Goal: Transaction & Acquisition: Obtain resource

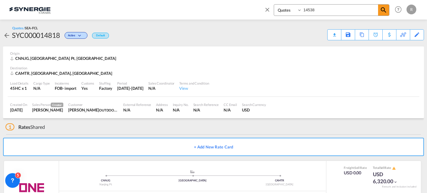
select select "Quotes"
drag, startPoint x: 0, startPoint y: 0, endPoint x: 270, endPoint y: 1, distance: 270.4
click at [272, 2] on div "Bookings Quotes Enquiries 14538 Help Resources Product Release R My Profile Log…" at bounding box center [338, 9] width 157 height 19
type input "12835"
click at [382, 8] on md-icon "icon-magnify" at bounding box center [383, 9] width 7 height 7
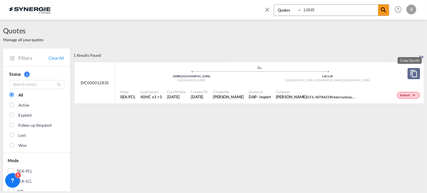
click at [410, 77] on md-icon "assets/icons/custom/copyQuote.svg" at bounding box center [413, 73] width 7 height 7
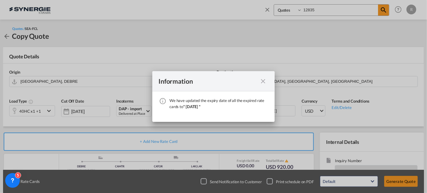
click at [265, 82] on md-icon "icon-close fg-AAA8AD cursor" at bounding box center [262, 81] width 7 height 7
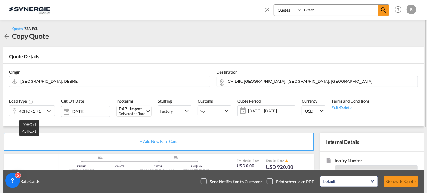
click at [37, 110] on div "40HC x1 +1" at bounding box center [30, 111] width 22 height 9
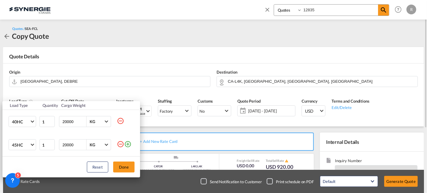
click at [37, 110] on td "40HC 20GP 40GP 40HC 45HC 20RE 40RE 40HR 20OT 40OT 20FR 40FR 40NR 20NR 45S 20TK …" at bounding box center [20, 122] width 36 height 24
click at [107, 70] on div "Load Type Quantity Cargo Weight 40HC 20GP 40GP 40HC 45HC 20RE 40RE 40HR 20OT 40…" at bounding box center [213, 96] width 427 height 193
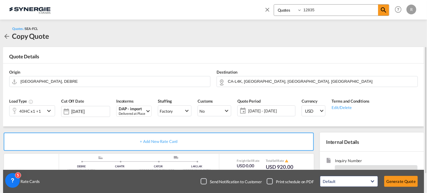
scroll to position [83, 0]
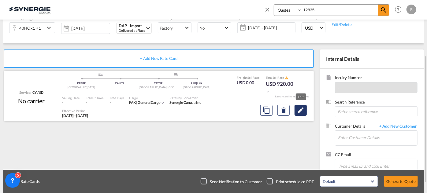
click at [302, 111] on md-icon "Edit" at bounding box center [300, 110] width 7 height 7
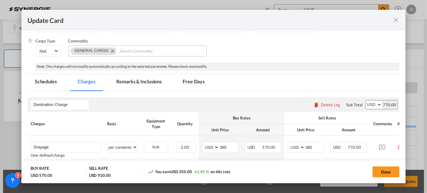
scroll to position [111, 0]
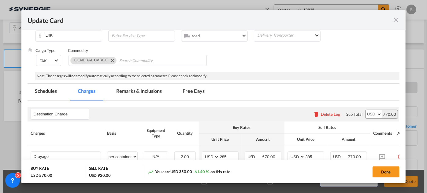
click at [136, 91] on md-tab-item "Remarks & Inclusions" at bounding box center [139, 92] width 60 height 17
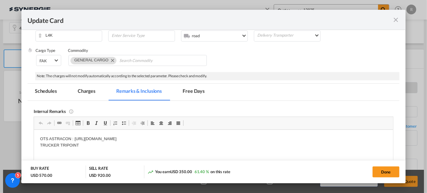
scroll to position [0, 0]
click at [92, 90] on md-tab-item "Charges" at bounding box center [86, 92] width 32 height 17
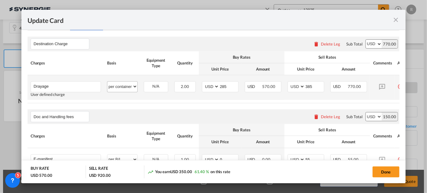
scroll to position [194, 0]
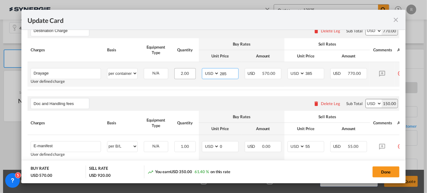
drag, startPoint x: 231, startPoint y: 72, endPoint x: 188, endPoint y: 70, distance: 43.2
click at [194, 72] on tr "Drayage Please Enter User Defined Charges Cannot Be Published User defined char…" at bounding box center [221, 74] width 387 height 25
type input "275"
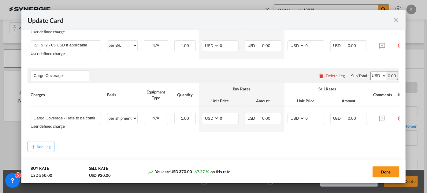
scroll to position [374, 0]
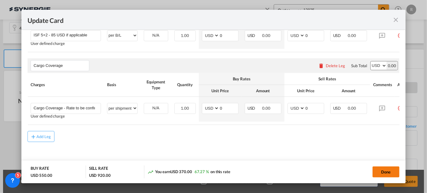
click at [384, 171] on button "Done" at bounding box center [385, 172] width 27 height 11
type input "[DATE]"
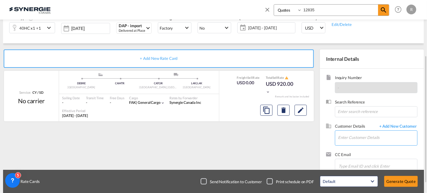
click at [345, 138] on input "Enter Customer Details" at bounding box center [377, 138] width 79 height 14
paste input "[EMAIL_ADDRESS][PERSON_NAME][DOMAIN_NAME]"
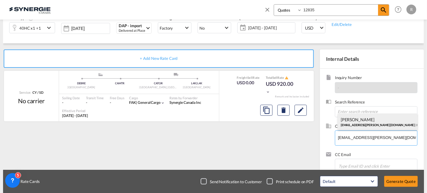
click at [369, 119] on div "[PERSON_NAME] [PERSON_NAME][EMAIL_ADDRESS][PERSON_NAME][DOMAIN_NAME] | O.T.S. A…" at bounding box center [377, 122] width 80 height 17
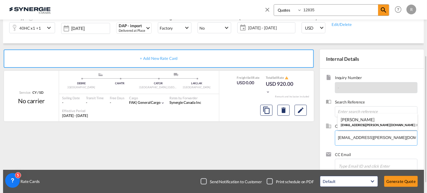
type input "O.T.S. ASTRACON international air + sea forwarder GmbH, [PERSON_NAME], [PERSON_…"
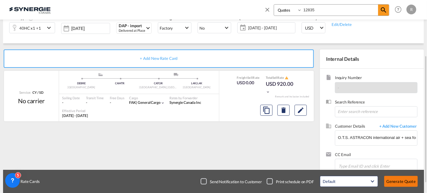
click at [405, 182] on button "Generate Quote" at bounding box center [401, 181] width 34 height 11
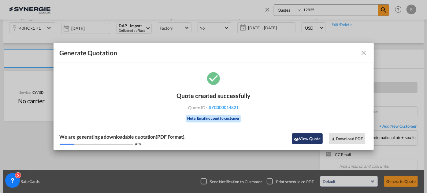
click at [306, 140] on button "View Quote" at bounding box center [307, 138] width 31 height 11
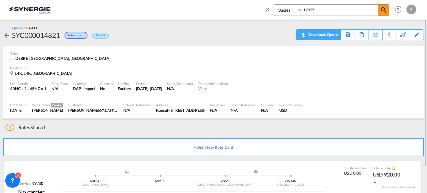
click at [333, 34] on div "Download Quote" at bounding box center [322, 35] width 31 height 10
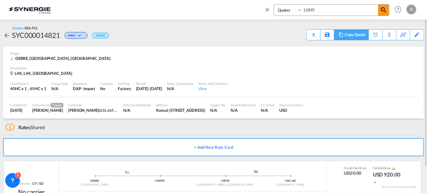
click at [343, 35] on md-icon at bounding box center [340, 34] width 7 height 5
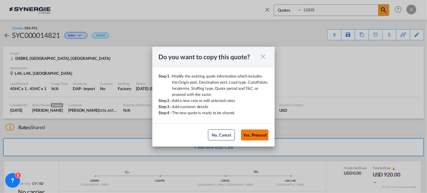
click at [255, 137] on button "Yes, Proceed" at bounding box center [255, 135] width 28 height 11
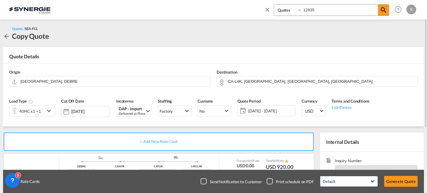
drag, startPoint x: 331, startPoint y: 13, endPoint x: 296, endPoint y: 12, distance: 34.5
click at [296, 12] on div "Bookings Quotes Enquiries 12835" at bounding box center [332, 10] width 116 height 12
type input "14775"
click at [383, 13] on md-icon "icon-magnify" at bounding box center [383, 9] width 7 height 7
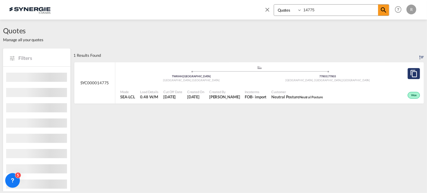
click at [410, 76] on md-icon "assets/icons/custom/copyQuote.svg" at bounding box center [413, 73] width 7 height 7
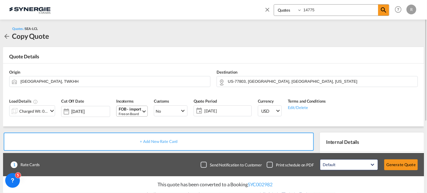
click at [138, 113] on div "Free on Board" at bounding box center [130, 114] width 23 height 5
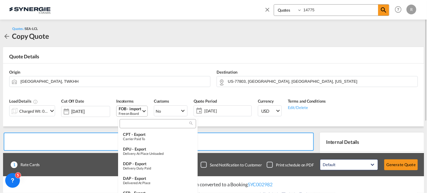
scroll to position [228, 0]
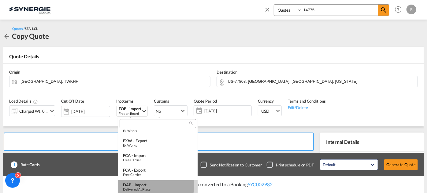
click at [143, 186] on div "DAP - import" at bounding box center [158, 184] width 70 height 5
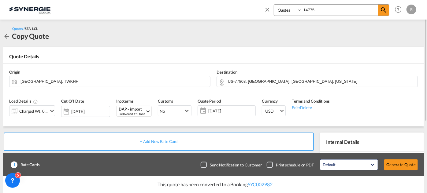
scroll to position [83, 0]
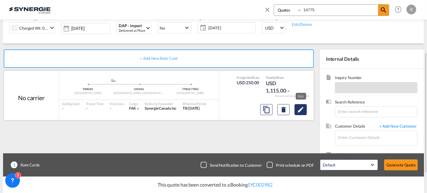
click at [301, 112] on md-icon "Edit" at bounding box center [300, 109] width 7 height 7
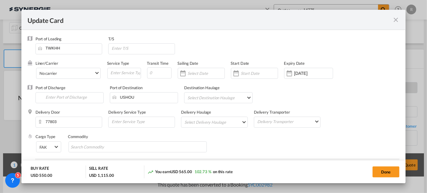
select select "flat"
select select "per_bl"
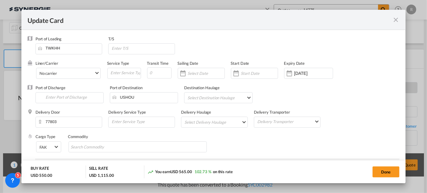
select select "per_bl"
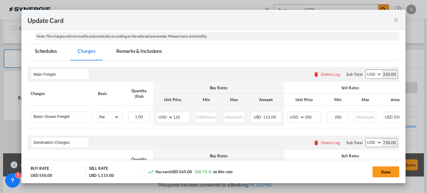
scroll to position [139, 0]
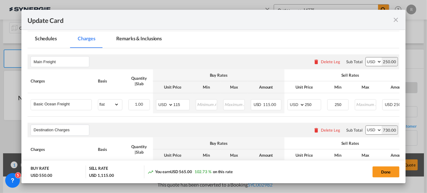
click at [332, 61] on div "Delete Leg" at bounding box center [330, 61] width 19 height 5
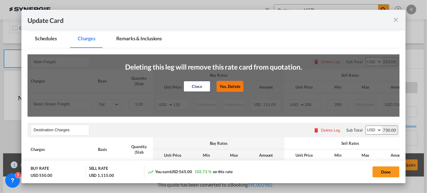
click at [235, 88] on button "Yes, Delete" at bounding box center [229, 86] width 27 height 11
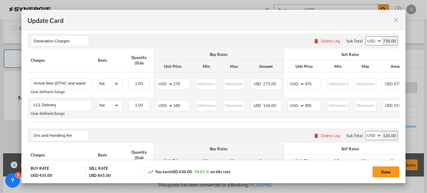
scroll to position [76, 0]
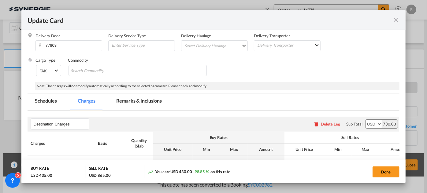
drag, startPoint x: 139, startPoint y: 102, endPoint x: 168, endPoint y: 133, distance: 42.0
click at [140, 102] on md-tab-item "Remarks & Inclusions" at bounding box center [139, 102] width 60 height 17
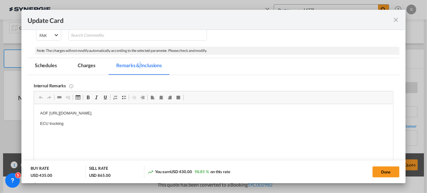
scroll to position [132, 0]
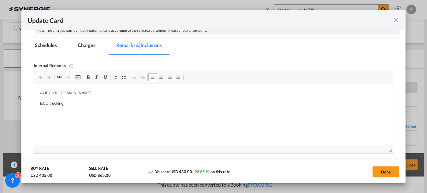
click at [78, 104] on p "ECU trucking" at bounding box center [213, 104] width 347 height 6
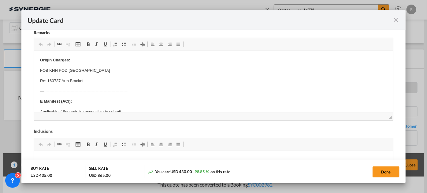
scroll to position [222, 0]
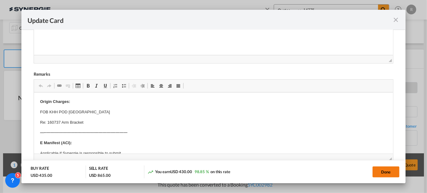
click at [382, 174] on button "Done" at bounding box center [385, 172] width 27 height 11
type input "[DATE]"
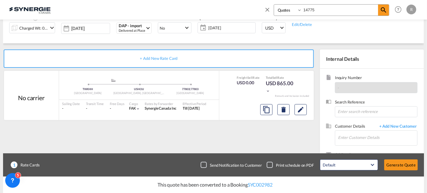
scroll to position [146, 0]
drag, startPoint x: 349, startPoint y: 141, endPoint x: 352, endPoint y: 141, distance: 3.1
click at [351, 141] on input "Enter Customer Details" at bounding box center [377, 138] width 79 height 14
paste input "[PERSON_NAME][EMAIL_ADDRESS][PERSON_NAME][DOMAIN_NAME]"
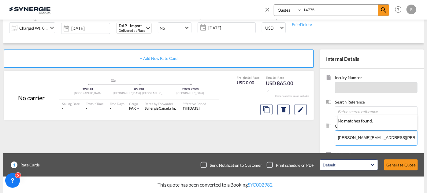
type input "[PERSON_NAME][EMAIL_ADDRESS][PERSON_NAME][DOMAIN_NAME]"
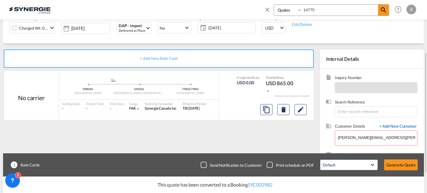
click at [400, 125] on span "+ Add New Customer" at bounding box center [396, 126] width 41 height 7
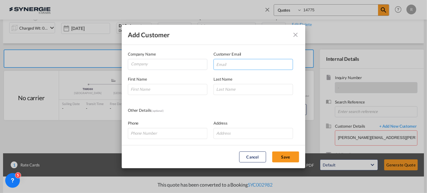
click at [233, 66] on input "Add Customer Company ..." at bounding box center [252, 64] width 79 height 11
paste input "[PERSON_NAME][EMAIL_ADDRESS][PERSON_NAME][DOMAIN_NAME]"
type input "[PERSON_NAME][EMAIL_ADDRESS][PERSON_NAME][DOMAIN_NAME]"
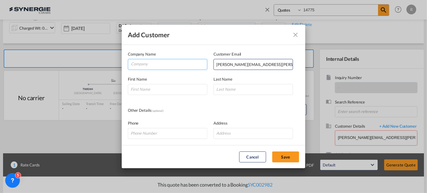
click at [177, 65] on input "Company" at bounding box center [169, 63] width 76 height 9
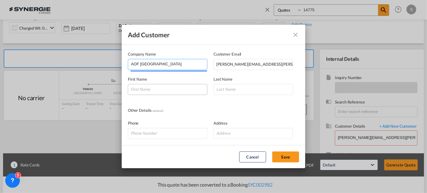
type input "AOF [GEOGRAPHIC_DATA]"
click at [192, 91] on input "Add Customer Company ..." at bounding box center [167, 89] width 79 height 11
type input "[PERSON_NAME]"
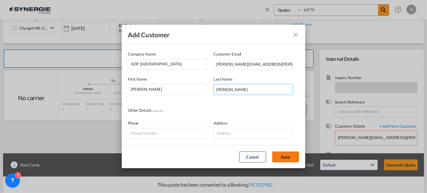
type input "[PERSON_NAME]"
click at [285, 153] on button "Save" at bounding box center [285, 157] width 27 height 11
type input "AOF taiwan, [PERSON_NAME], [PERSON_NAME][EMAIL_ADDRESS][PERSON_NAME][DOMAIN_NAM…"
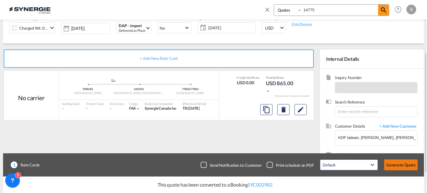
click at [406, 166] on button "Generate Quote" at bounding box center [401, 165] width 34 height 11
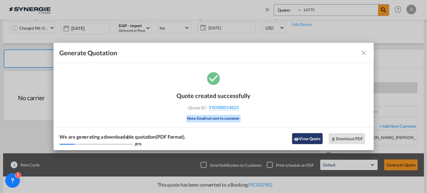
click at [309, 138] on button "View Quote" at bounding box center [307, 138] width 31 height 11
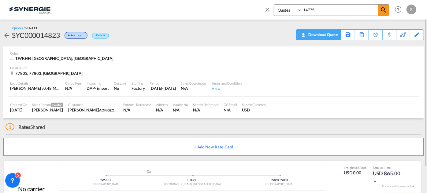
click at [336, 38] on div "Download Quote" at bounding box center [322, 35] width 31 height 10
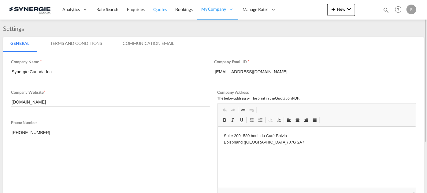
click at [163, 10] on span "Quotes" at bounding box center [159, 9] width 13 height 5
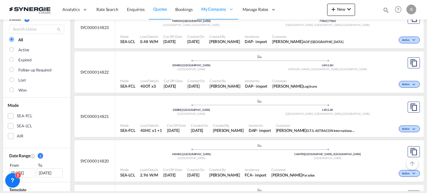
scroll to position [83, 0]
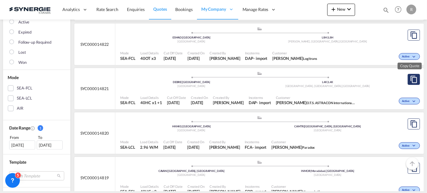
click at [410, 79] on md-icon "assets/icons/custom/copyQuote.svg" at bounding box center [413, 79] width 7 height 7
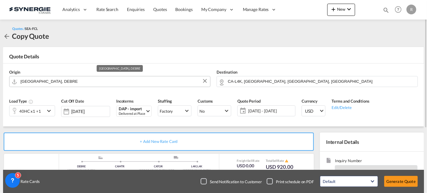
click at [129, 84] on input "[GEOGRAPHIC_DATA], DEBRE" at bounding box center [113, 81] width 186 height 11
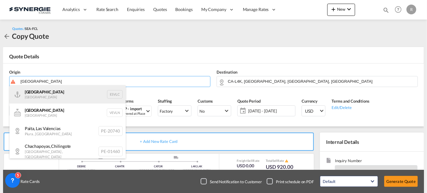
click at [46, 93] on div "Valencia [GEOGRAPHIC_DATA] ESVLC" at bounding box center [67, 94] width 116 height 18
type input "[GEOGRAPHIC_DATA], ESVLC"
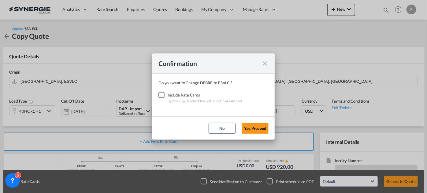
click at [160, 97] on div "Checkbox No Ink" at bounding box center [161, 95] width 6 height 6
click at [252, 127] on button "Yes,Proceed" at bounding box center [254, 128] width 27 height 11
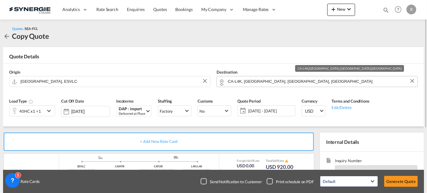
click at [305, 82] on input "CA-L4K, [GEOGRAPHIC_DATA], [GEOGRAPHIC_DATA], [GEOGRAPHIC_DATA]" at bounding box center [321, 81] width 186 height 11
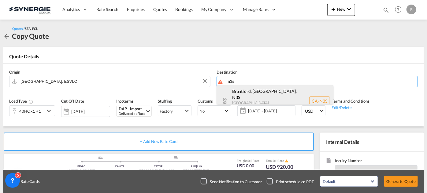
click at [252, 93] on div "Brantford, ON , N3S Ontario Canada CA-N3S" at bounding box center [275, 100] width 116 height 31
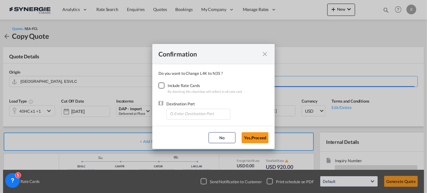
type input "CA-N3S, Brantford, ON, Ontario"
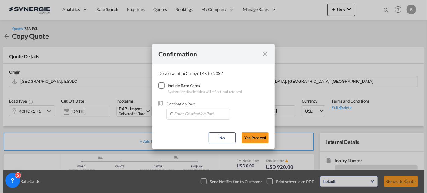
click at [161, 86] on div "Checkbox No Ink" at bounding box center [161, 86] width 6 height 6
click at [192, 112] on input "Enter Destination Port" at bounding box center [199, 113] width 61 height 9
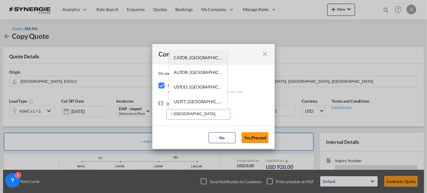
click at [184, 58] on span "CATOR, Toronto, ON, Canada, North America, Americas" at bounding box center [293, 57] width 239 height 5
type input "CATOR, Toronto, ON, Canada, North America, Americas"
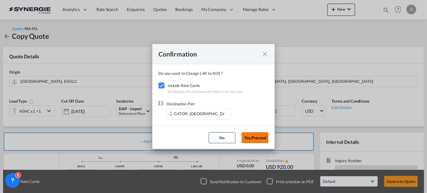
click at [263, 136] on button "Yes,Proceed" at bounding box center [254, 137] width 27 height 11
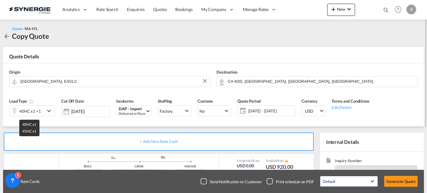
click at [30, 113] on div "40HC x1 +1" at bounding box center [30, 111] width 22 height 9
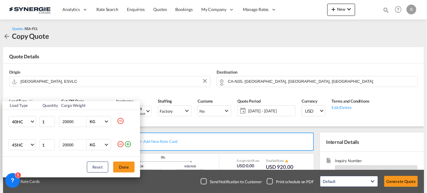
click at [114, 143] on td "20000 KG KG" at bounding box center [86, 144] width 59 height 23
click at [122, 144] on md-icon "icon-minus-circle-outline" at bounding box center [120, 144] width 7 height 7
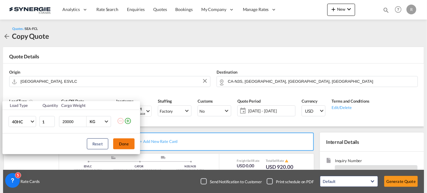
click at [125, 146] on button "Done" at bounding box center [123, 143] width 21 height 11
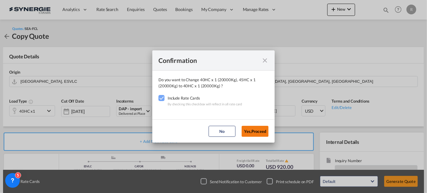
click at [255, 128] on button "Yes,Proceed" at bounding box center [254, 131] width 27 height 11
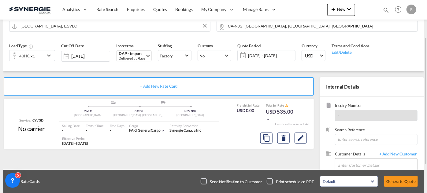
scroll to position [83, 0]
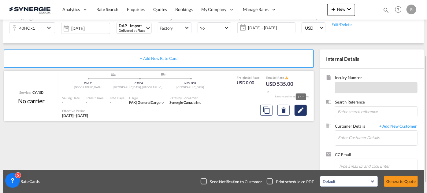
click at [302, 114] on button "Edit" at bounding box center [300, 110] width 12 height 11
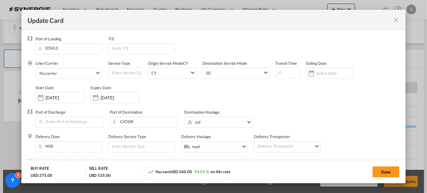
select select "per container"
select select "per B/L"
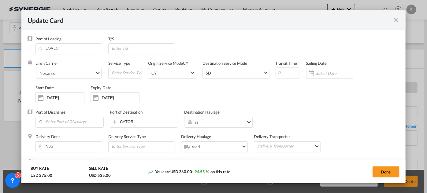
select select "per shipment"
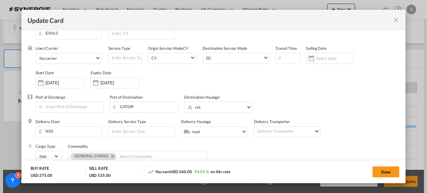
scroll to position [28, 0]
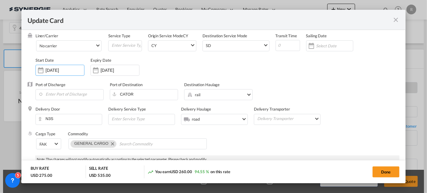
drag, startPoint x: 77, startPoint y: 69, endPoint x: 30, endPoint y: 68, distance: 47.4
click at [30, 68] on div "Liner/Carrier No carrier 2HM LOGISTICS D.O.O AAXL GLOBAL SHIPPING LINES LLC ABD…" at bounding box center [214, 57] width 372 height 49
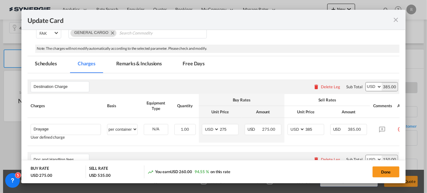
scroll to position [139, 0]
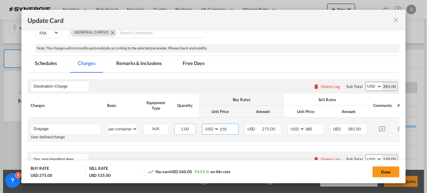
drag, startPoint x: 225, startPoint y: 127, endPoint x: 189, endPoint y: 123, distance: 36.2
click at [192, 126] on tr "Drayage Please Enter User Defined Charges Cannot Be Published User defined char…" at bounding box center [221, 130] width 387 height 25
type input "600"
drag, startPoint x: 314, startPoint y: 127, endPoint x: 298, endPoint y: 127, distance: 16.2
click at [298, 127] on md-input-container "AED AFN ALL AMD ANG AOA ARS AUD AWG AZN BAM BBD BDT BGN BHD BIF BMD BND BOB BRL…" at bounding box center [305, 129] width 37 height 11
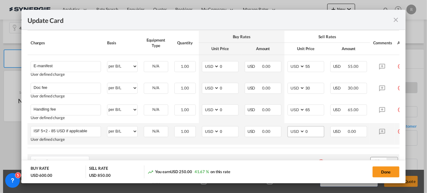
scroll to position [278, 0]
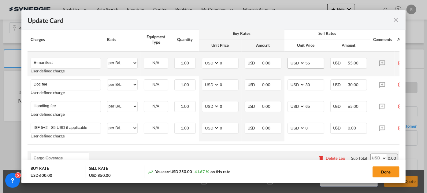
type input "700"
drag, startPoint x: 319, startPoint y: 65, endPoint x: 294, endPoint y: 62, distance: 25.5
click at [297, 62] on md-input-container "AED AFN ALL AMD ANG AOA ARS AUD AWG AZN BAM BBD BDT BGN BHD BIF BMD BND BOB BRL…" at bounding box center [305, 63] width 37 height 11
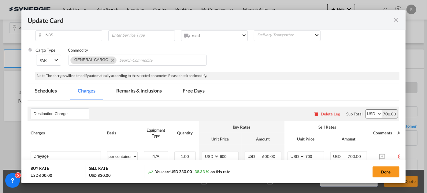
scroll to position [111, 0]
type input "35"
click at [147, 93] on md-tab-item "Remarks & Inclusions" at bounding box center [139, 92] width 60 height 17
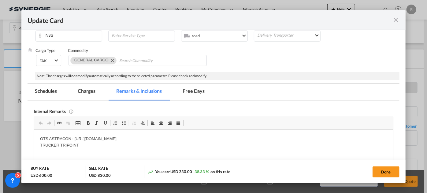
scroll to position [0, 0]
drag, startPoint x: 39, startPoint y: 137, endPoint x: 258, endPoint y: 131, distance: 219.2
click at [144, 142] on p "TRUCKER TRIPOINT" at bounding box center [213, 142] width 347 height 13
click at [89, 145] on p "TRUCKER TRIPOINT" at bounding box center [213, 142] width 347 height 13
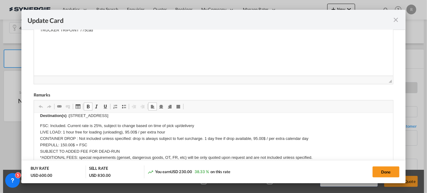
scroll to position [83, 0]
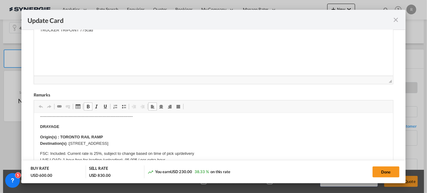
drag, startPoint x: 71, startPoint y: 142, endPoint x: 171, endPoint y: 142, distance: 100.5
click at [171, 142] on p "Origin(s) : TORONTO RAIL RAMP Destination(s) : 91 Citation Drive, Unit 6, Conco…" at bounding box center [213, 140] width 347 height 13
drag, startPoint x: 378, startPoint y: 173, endPoint x: 346, endPoint y: 174, distance: 32.4
click at [378, 173] on button "Done" at bounding box center [385, 172] width 27 height 11
type input "[DATE]"
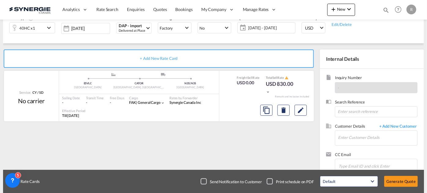
scroll to position [170, 0]
click at [297, 109] on md-icon "Edit" at bounding box center [300, 110] width 7 height 7
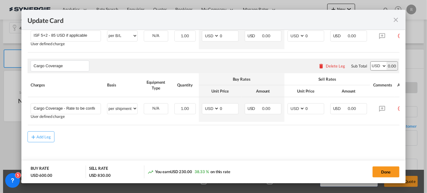
scroll to position [374, 0]
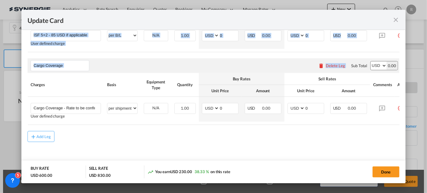
drag, startPoint x: 344, startPoint y: 51, endPoint x: 380, endPoint y: 50, distance: 35.8
drag, startPoint x: 372, startPoint y: 47, endPoint x: 389, endPoint y: 50, distance: 18.0
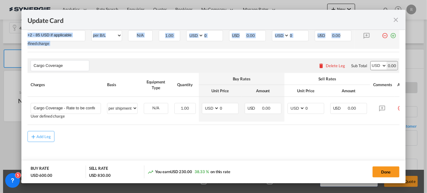
click at [391, 32] on md-icon "icon-plus-circle-outline green-400-fg" at bounding box center [393, 33] width 6 height 6
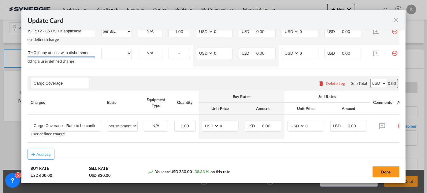
scroll to position [0, 25]
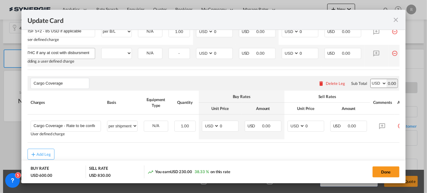
drag, startPoint x: 80, startPoint y: 52, endPoint x: 83, endPoint y: 49, distance: 4.6
click at [80, 52] on input "Carrier and DTHC if any at cost with disbursment" at bounding box center [61, 52] width 67 height 9
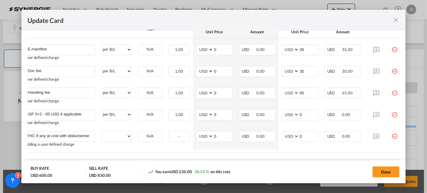
scroll to position [291, 0]
type input "Carrier and DTHC if any at cost with disbursement"
click at [382, 174] on button "Done" at bounding box center [385, 172] width 27 height 11
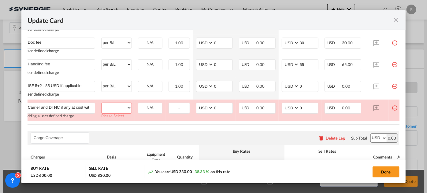
scroll to position [322, 0]
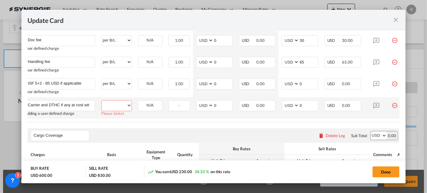
click at [125, 109] on select "per equipment per container per B/L per shipping bill per shipment per pallet p…" at bounding box center [116, 106] width 30 height 10
select select "per container"
click at [101, 101] on select "per equipment per container per B/L per shipping bill per shipment per pallet p…" at bounding box center [116, 106] width 30 height 10
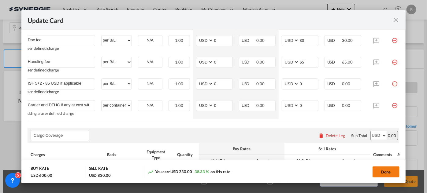
click at [387, 173] on button "Done" at bounding box center [385, 172] width 27 height 11
type input "[DATE]"
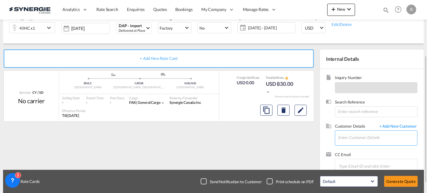
click at [368, 138] on input "Enter Customer Details" at bounding box center [377, 138] width 79 height 14
paste input "m.lorono@tdbg.es"
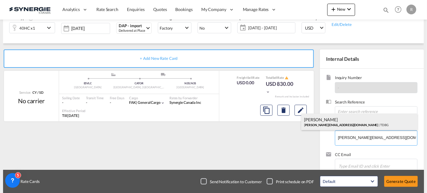
click at [328, 125] on div "Markel Loroño m.lorono@tdbg.es | TDBG" at bounding box center [359, 122] width 116 height 17
type input "TDBG, Markel Loroño, m.lorono@tdbg.es"
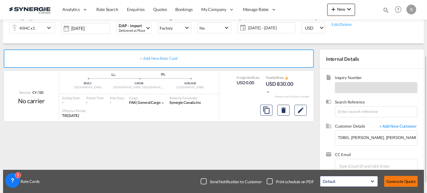
click at [405, 183] on button "Generate Quote" at bounding box center [401, 181] width 34 height 11
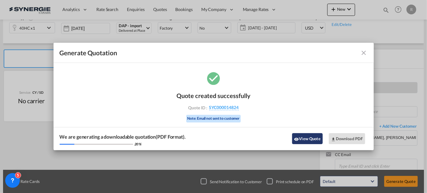
click at [310, 141] on button "View Quote" at bounding box center [307, 138] width 31 height 11
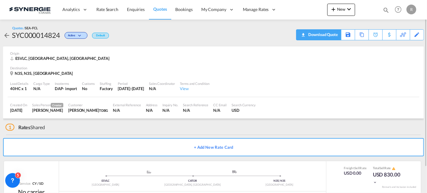
click at [332, 37] on div "Download Quote" at bounding box center [322, 35] width 31 height 10
